Goal: Obtain resource: Download file/media

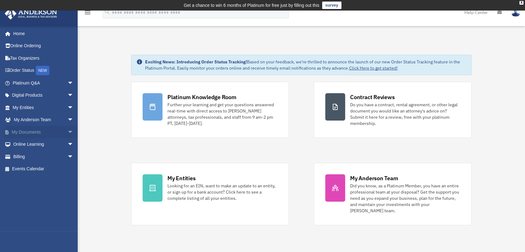
click at [67, 134] on span "arrow_drop_down" at bounding box center [73, 132] width 12 height 13
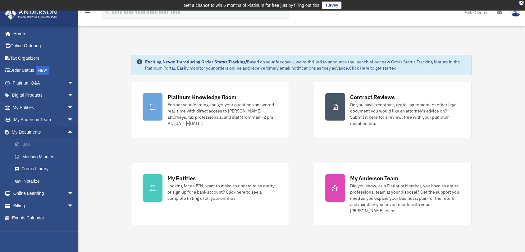
click at [42, 140] on link "Box" at bounding box center [46, 144] width 74 height 12
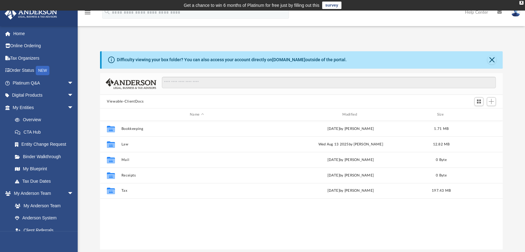
scroll to position [136, 397]
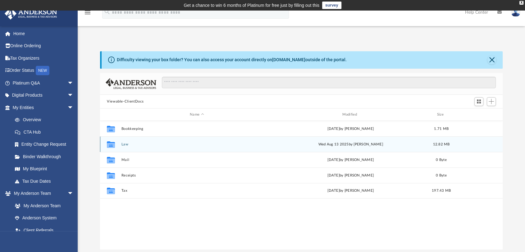
click at [125, 146] on div "Collaborated Folder Law [DATE] by [PERSON_NAME] 12.82 MB" at bounding box center [301, 144] width 402 height 16
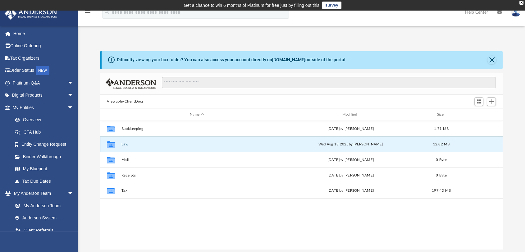
click at [125, 143] on button "Law" at bounding box center [196, 144] width 151 height 4
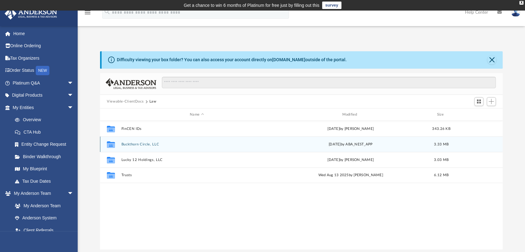
click at [154, 142] on button "Buckthorn Circle, LLC" at bounding box center [196, 144] width 151 height 4
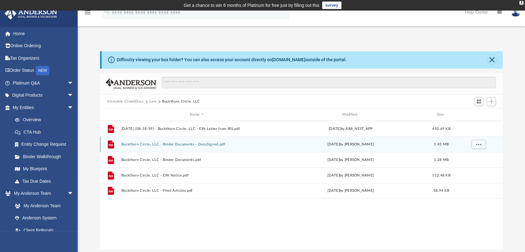
click at [188, 147] on div "File Buckthorn Circle, LLC - Binder Documents - DocuSigned.pdf [DATE] by [PERSO…" at bounding box center [301, 144] width 402 height 16
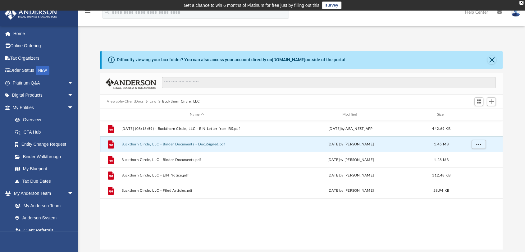
click at [189, 144] on button "Buckthorn Circle, LLC - Binder Documents - DocuSigned.pdf" at bounding box center [196, 144] width 151 height 4
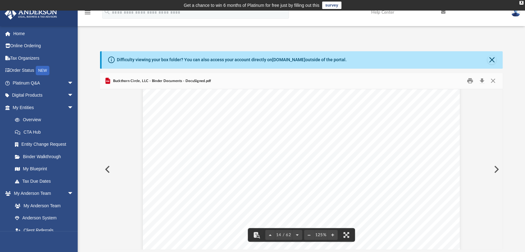
scroll to position [5519, 0]
